Goal: Check status: Check status

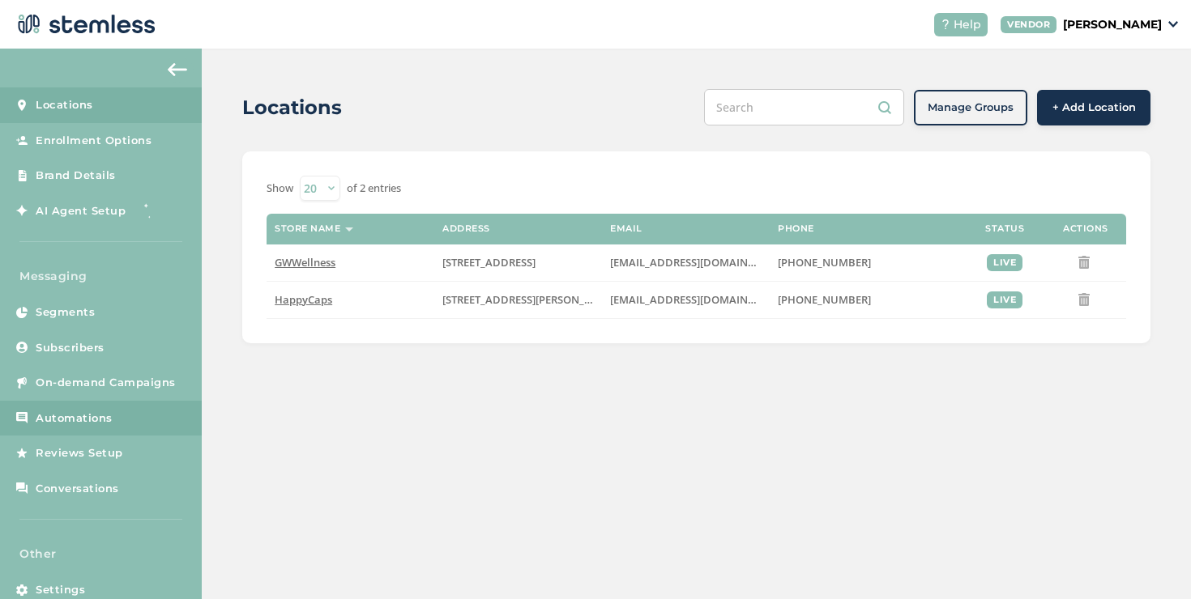
click at [72, 420] on span "Automations" at bounding box center [74, 419] width 77 height 16
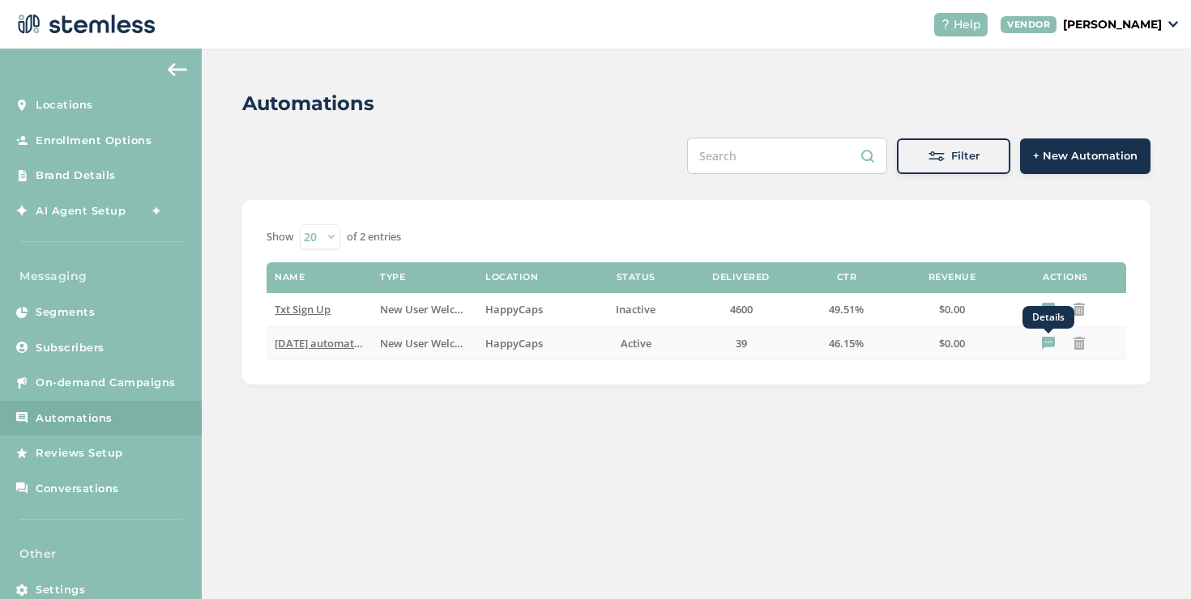
click at [1045, 344] on icon "Details" at bounding box center [1048, 343] width 13 height 13
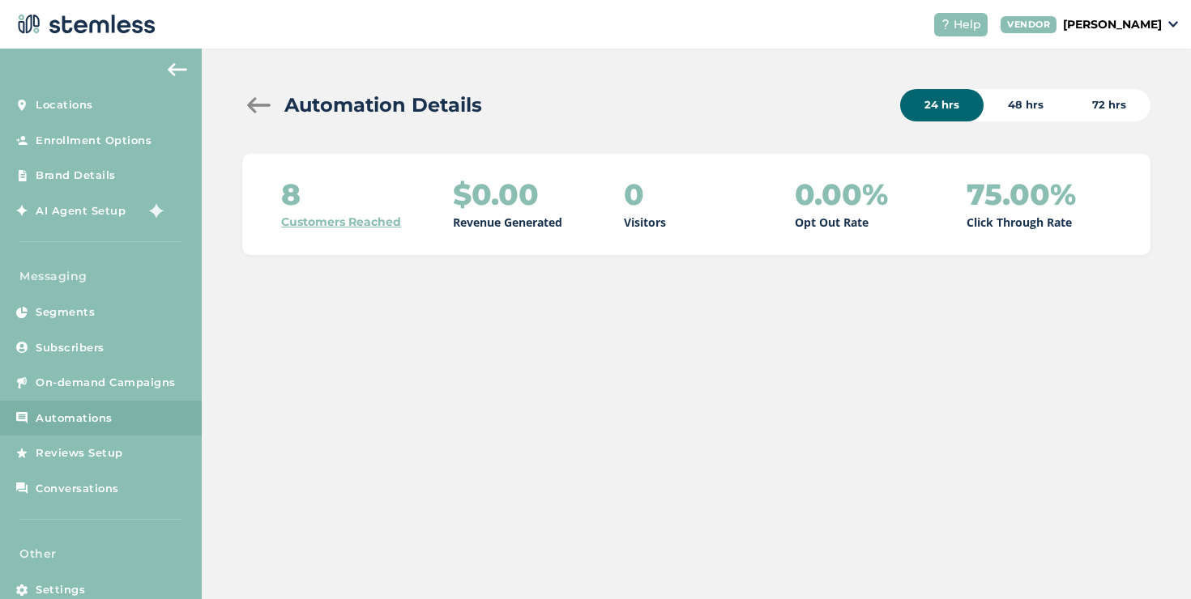
click at [374, 224] on link "Customers Reached" at bounding box center [341, 222] width 120 height 17
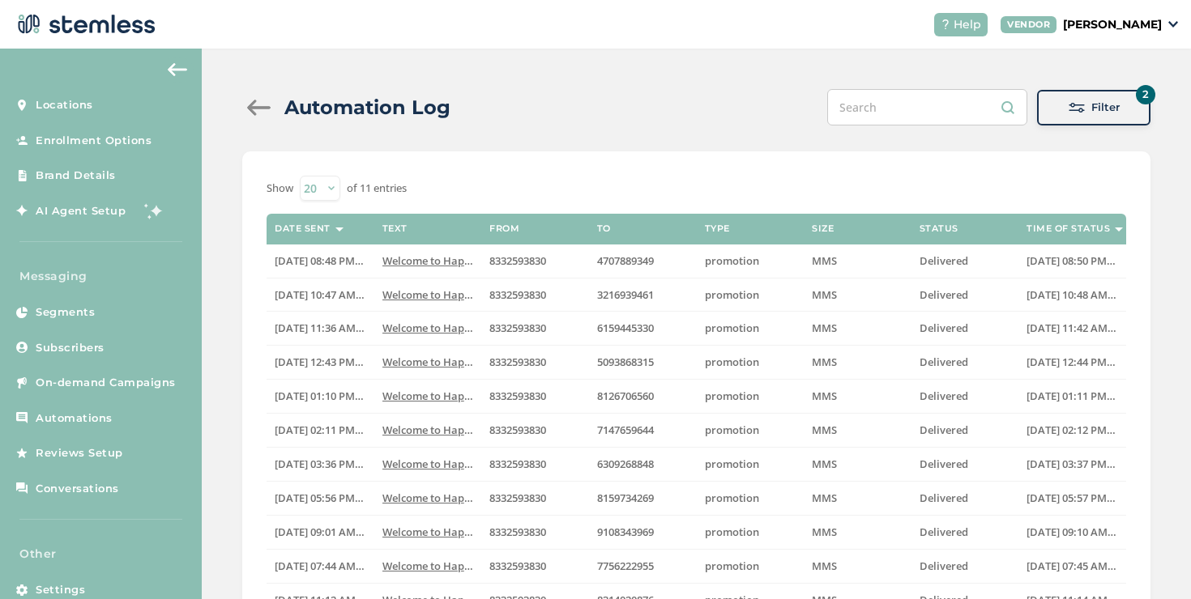
click at [259, 108] on div at bounding box center [258, 108] width 32 height 16
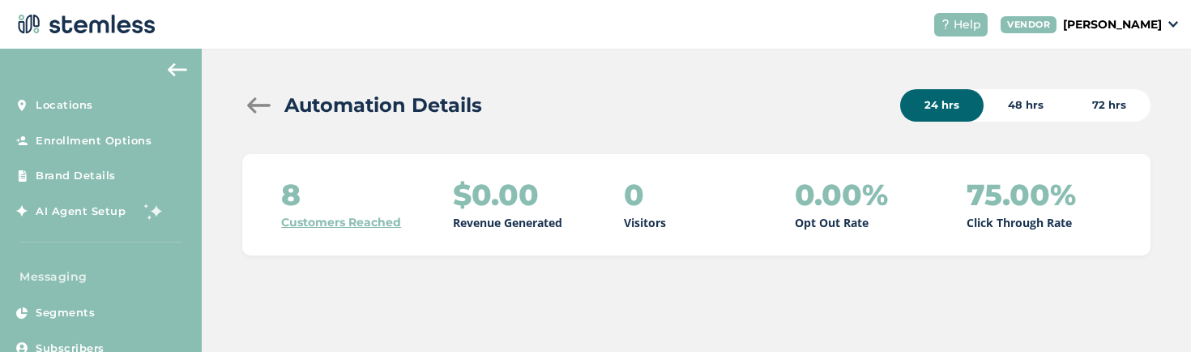
click at [250, 104] on div at bounding box center [258, 105] width 32 height 16
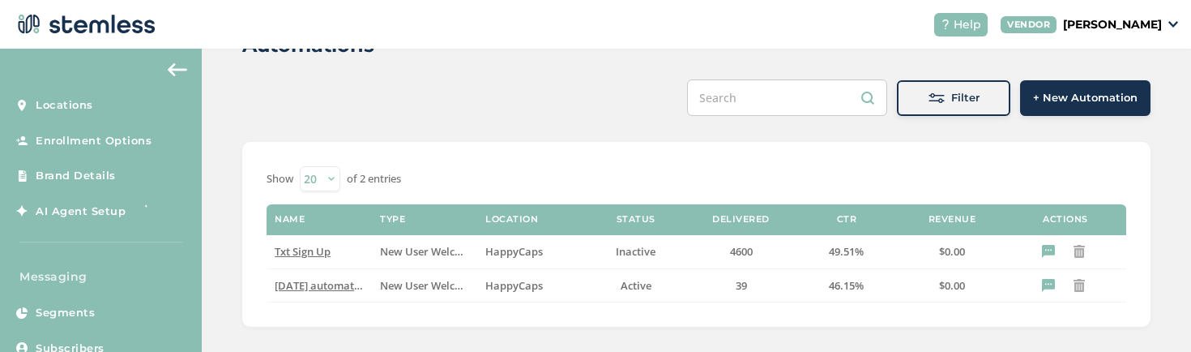
scroll to position [74, 0]
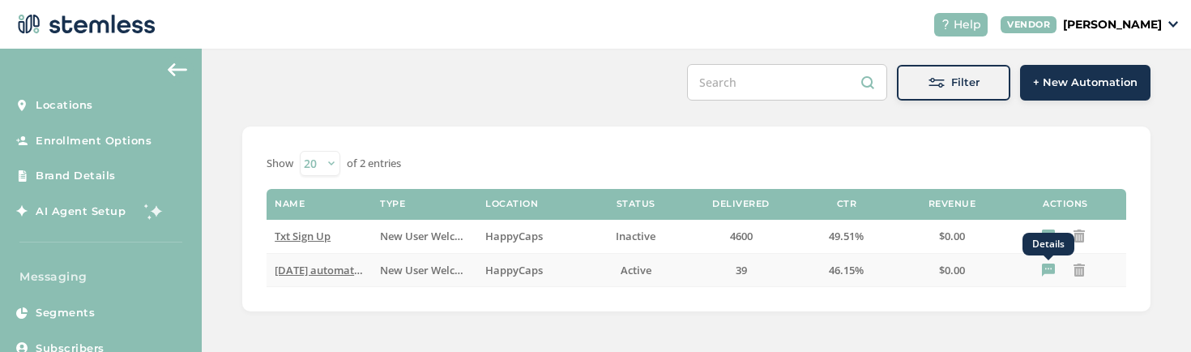
click at [1042, 271] on icon "Details" at bounding box center [1048, 269] width 13 height 13
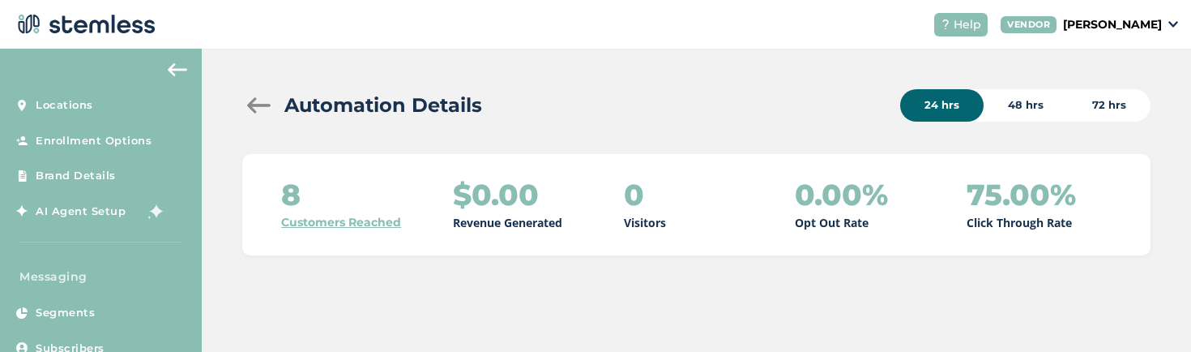
click at [303, 215] on link "Customers Reached" at bounding box center [341, 222] width 120 height 17
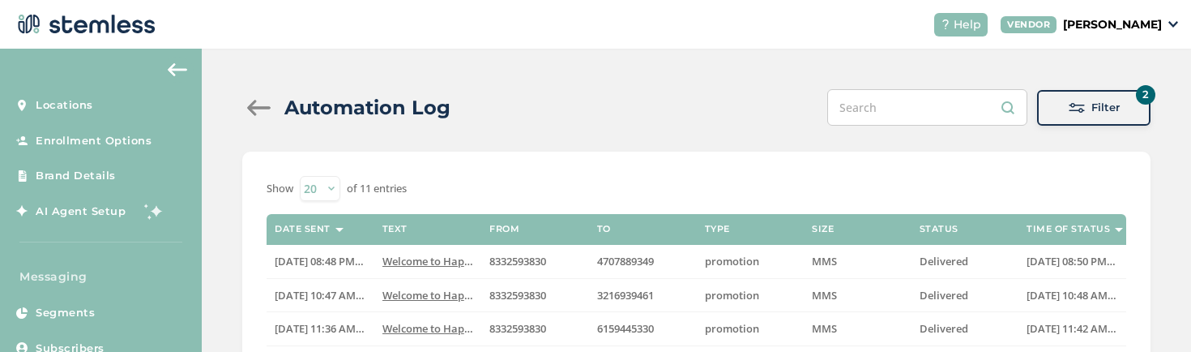
click at [261, 109] on div at bounding box center [258, 108] width 32 height 16
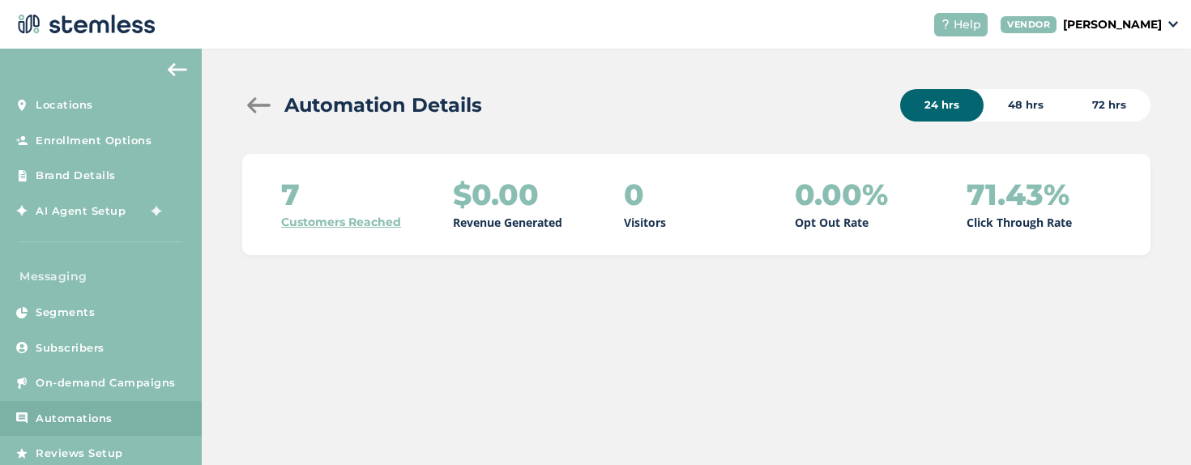
click at [1024, 109] on div "48 hrs" at bounding box center [1025, 105] width 84 height 32
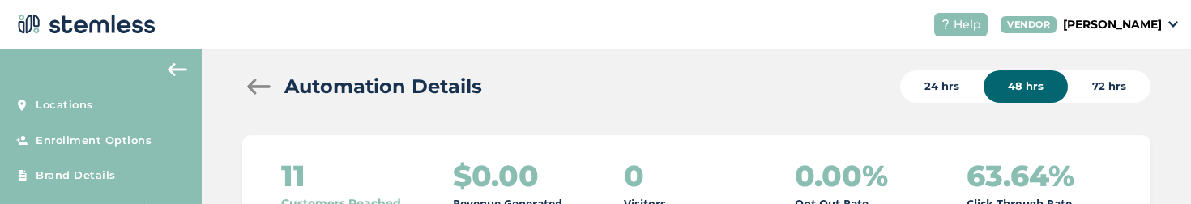
scroll to position [28, 0]
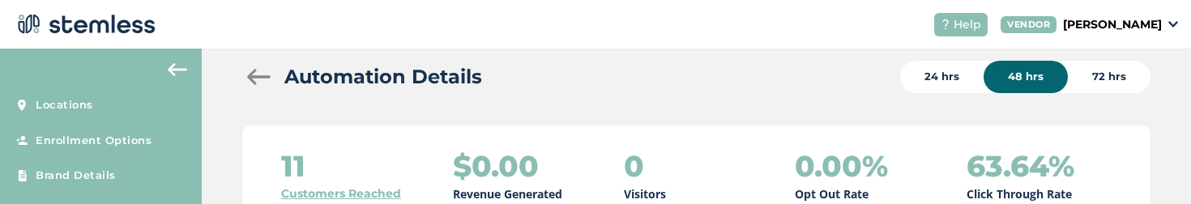
click at [338, 188] on link "Customers Reached" at bounding box center [341, 193] width 120 height 17
